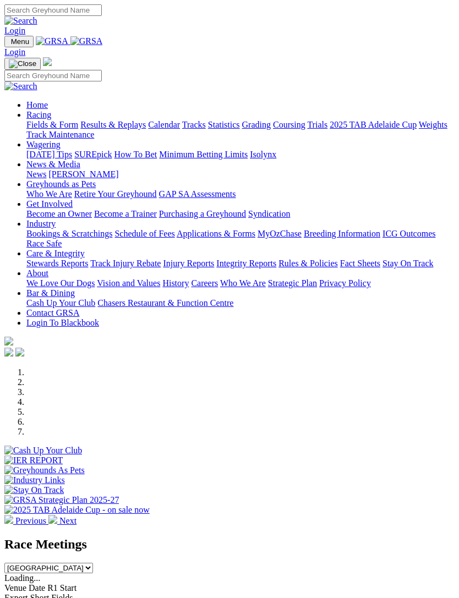
click at [9, 44] on img "Toggle navigation" at bounding box center [9, 44] width 0 height 0
click at [80, 168] on link "News & Media" at bounding box center [53, 163] width 54 height 9
click at [46, 179] on link "News" at bounding box center [36, 173] width 20 height 9
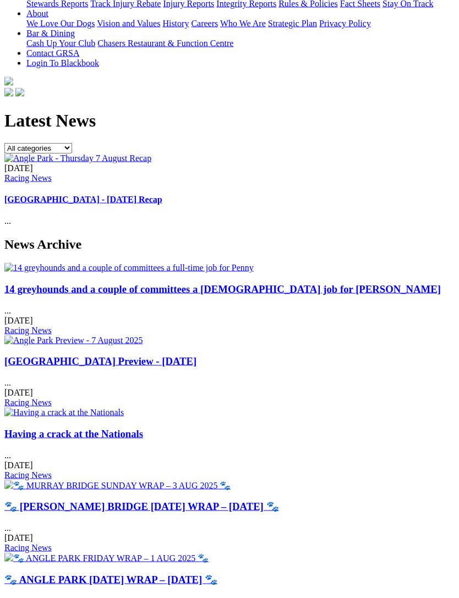
scroll to position [280, 0]
click at [175, 427] on h3 "Having a crack at the Nationals" at bounding box center [229, 433] width 450 height 12
click at [57, 427] on link "Having a crack at the Nationals" at bounding box center [73, 433] width 139 height 12
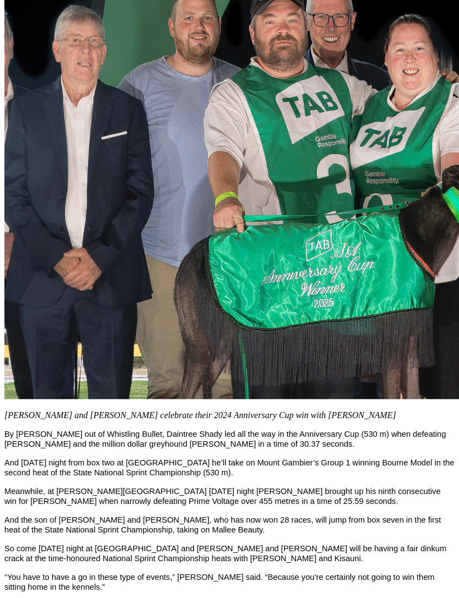
scroll to position [692, 0]
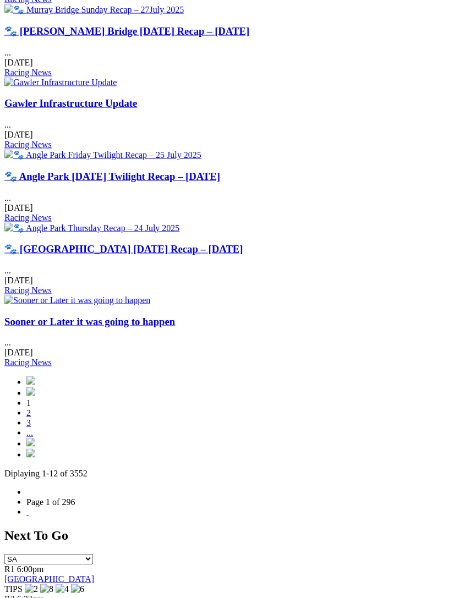
scroll to position [1046, 0]
